Goal: Communication & Community: Answer question/provide support

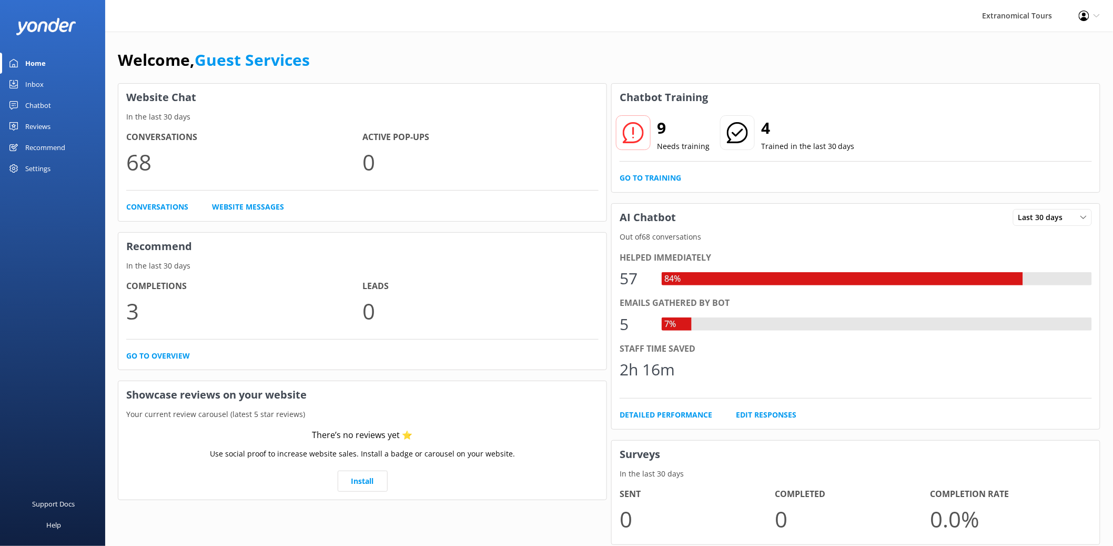
click at [45, 78] on link "Inbox" at bounding box center [52, 84] width 105 height 21
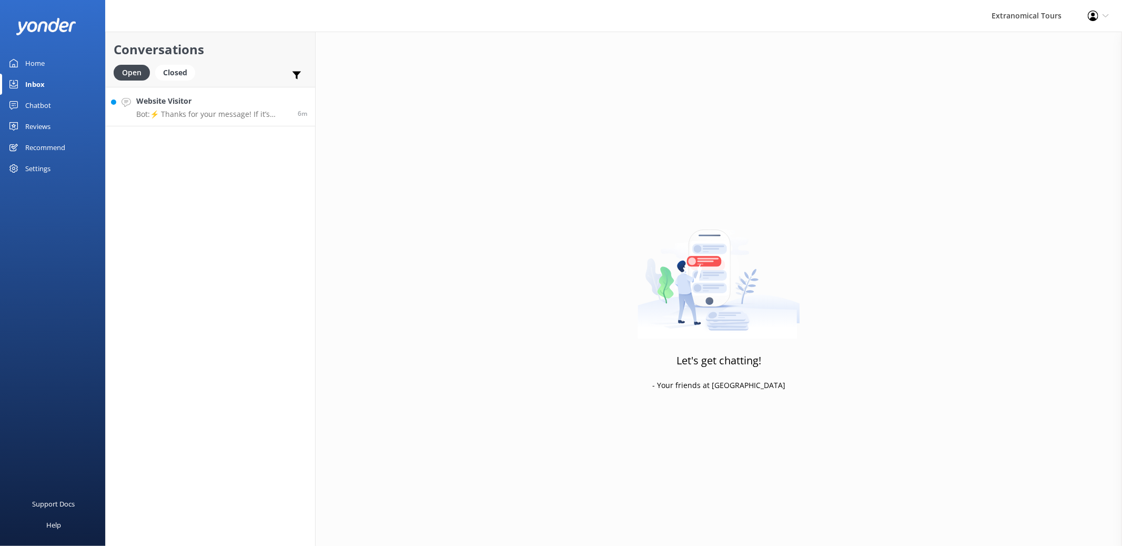
click at [217, 108] on div "Website Visitor Bot: ⚡ Thanks for your message! If it’s during our office hours…" at bounding box center [213, 106] width 154 height 23
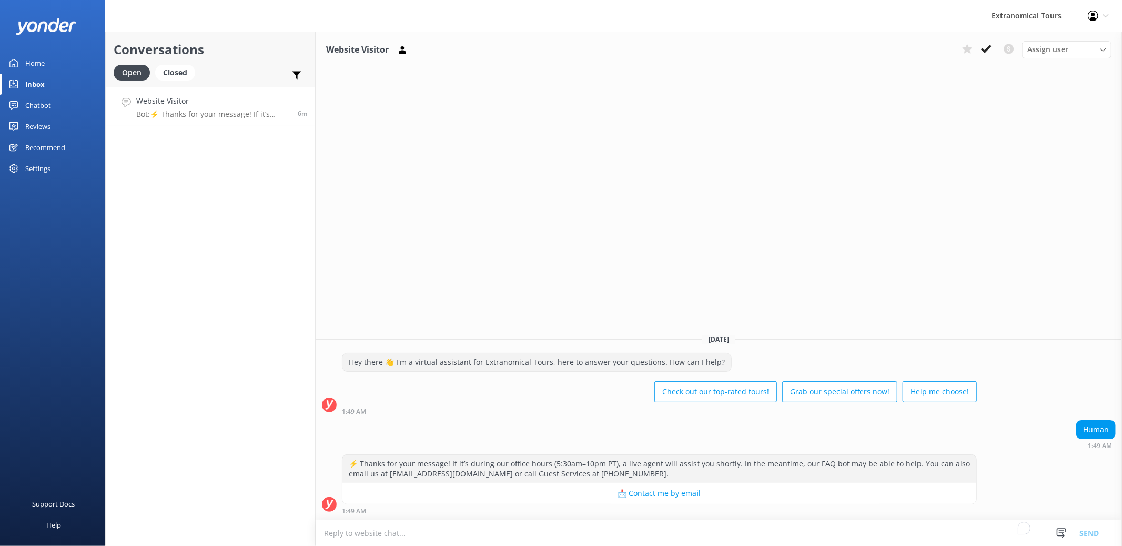
click at [678, 530] on textarea "To enrich screen reader interactions, please activate Accessibility in Grammarl…" at bounding box center [719, 533] width 806 height 26
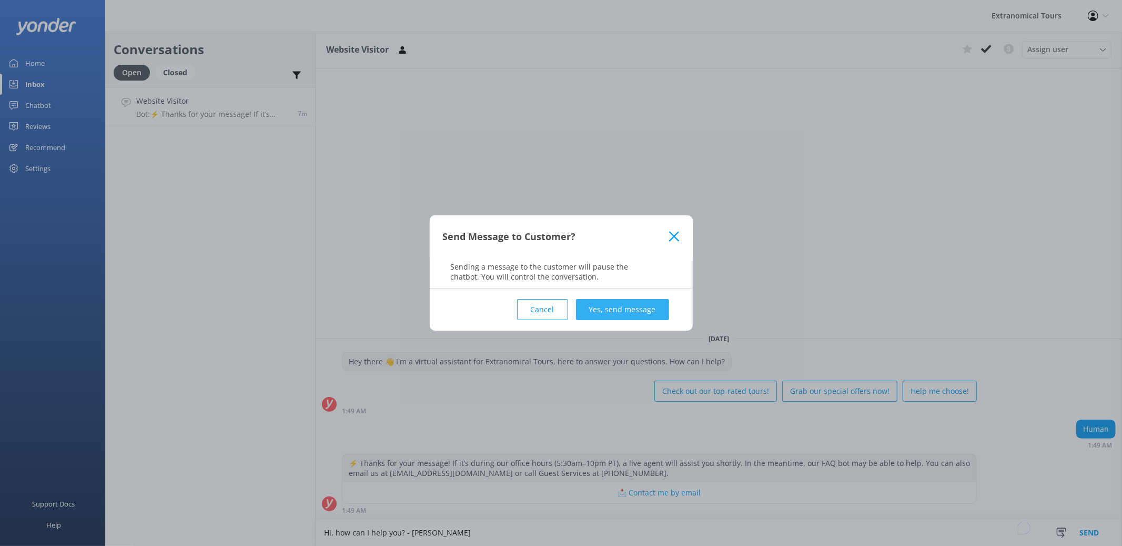
type textarea "Hi, how can I help you? - [PERSON_NAME]"
click at [642, 311] on button "Yes, send message" at bounding box center [622, 309] width 93 height 21
